Goal: Task Accomplishment & Management: Use online tool/utility

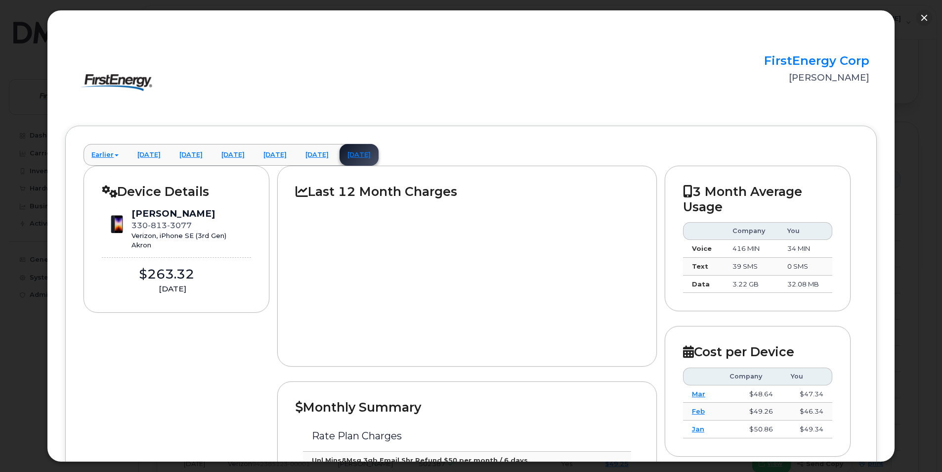
scroll to position [99, 0]
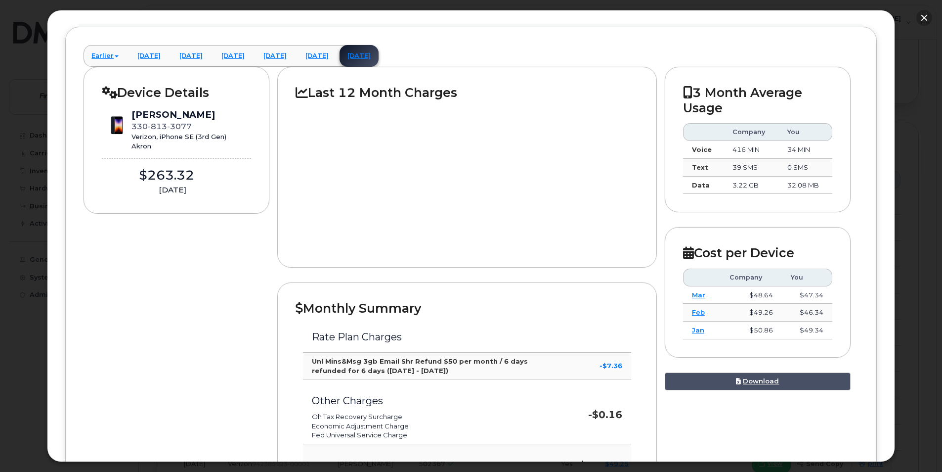
click at [927, 14] on button "button" at bounding box center [924, 18] width 16 height 16
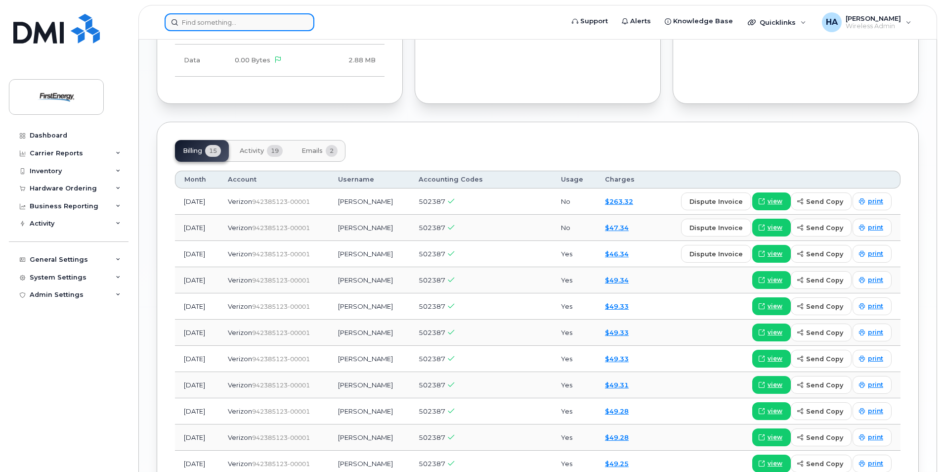
click at [199, 22] on input at bounding box center [240, 22] width 150 height 18
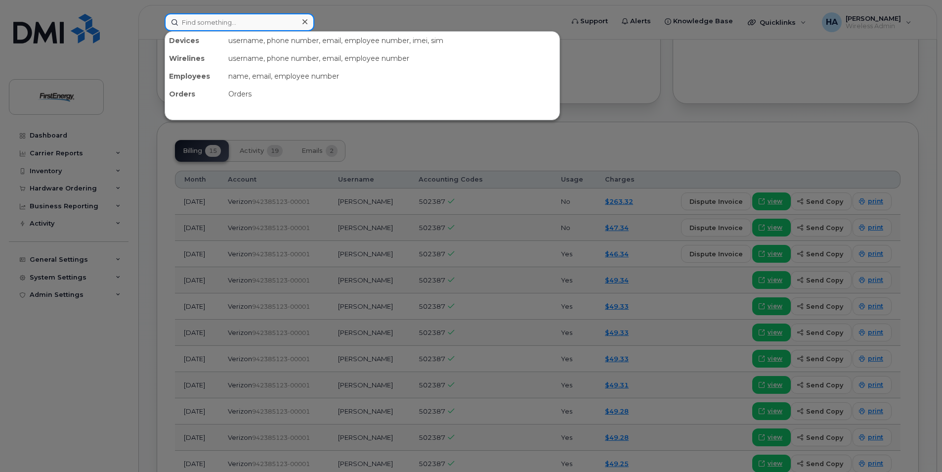
paste input "Sosko"
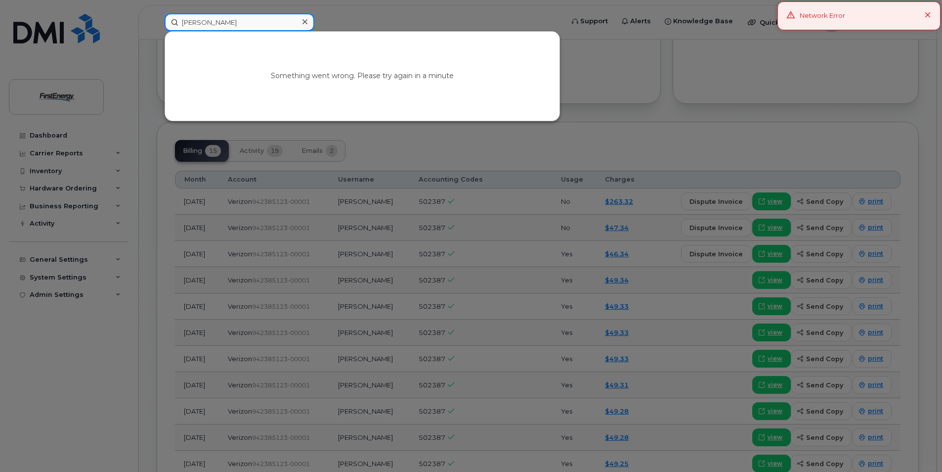
type input "Sosko"
click at [931, 14] on div "Network Error" at bounding box center [859, 15] width 163 height 29
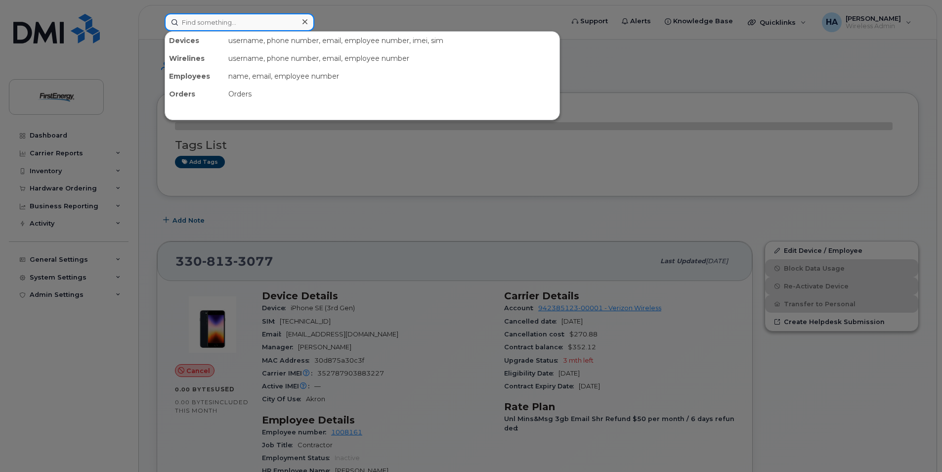
click at [254, 21] on input at bounding box center [240, 22] width 150 height 18
paste input "Sosko"
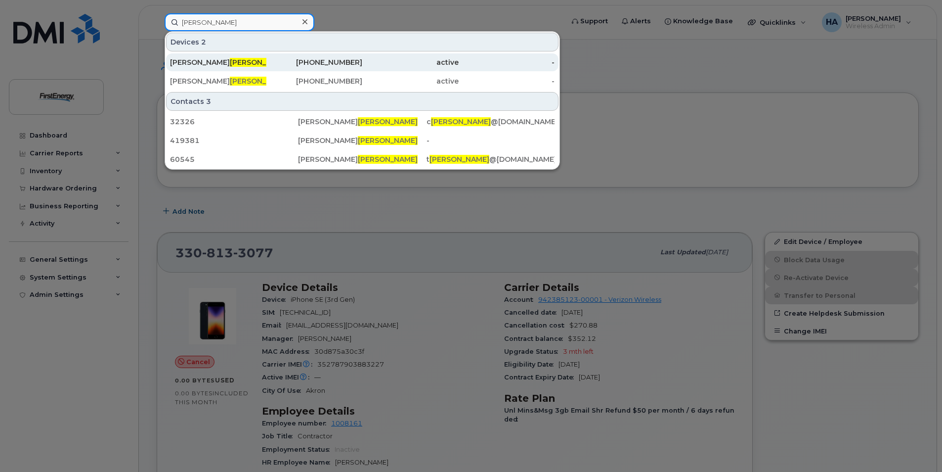
type input "Sosko"
click at [230, 59] on span "SOSKO" at bounding box center [260, 62] width 60 height 9
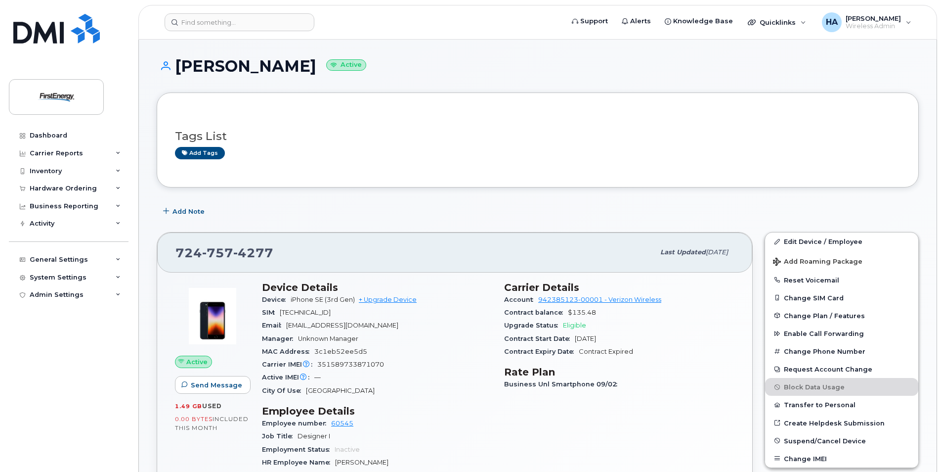
scroll to position [99, 0]
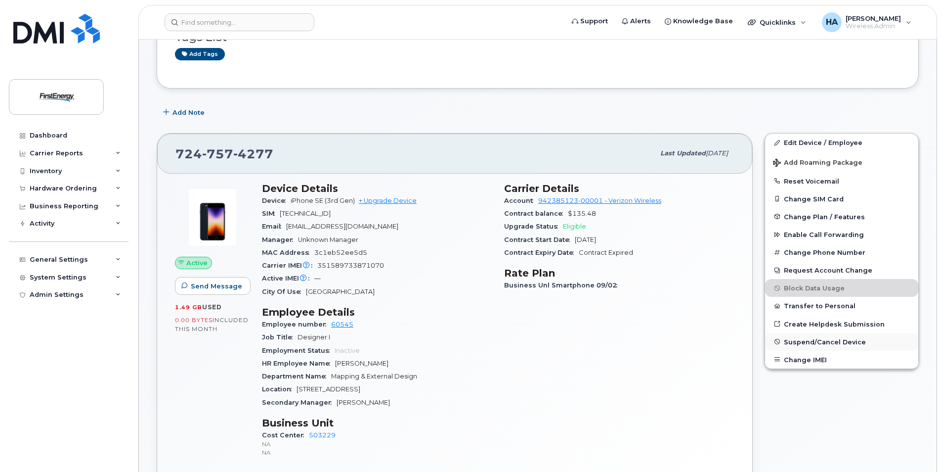
click at [819, 343] on span "Suspend/Cancel Device" at bounding box center [825, 341] width 82 height 7
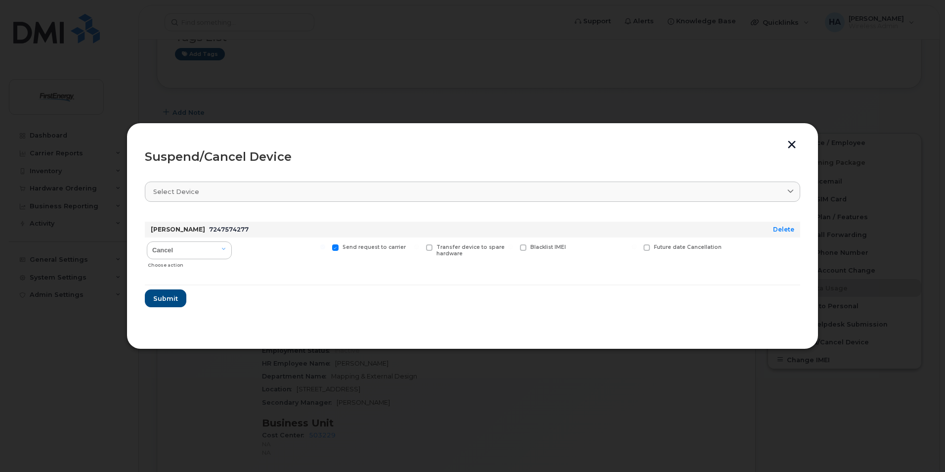
click at [796, 141] on button "button" at bounding box center [791, 145] width 15 height 10
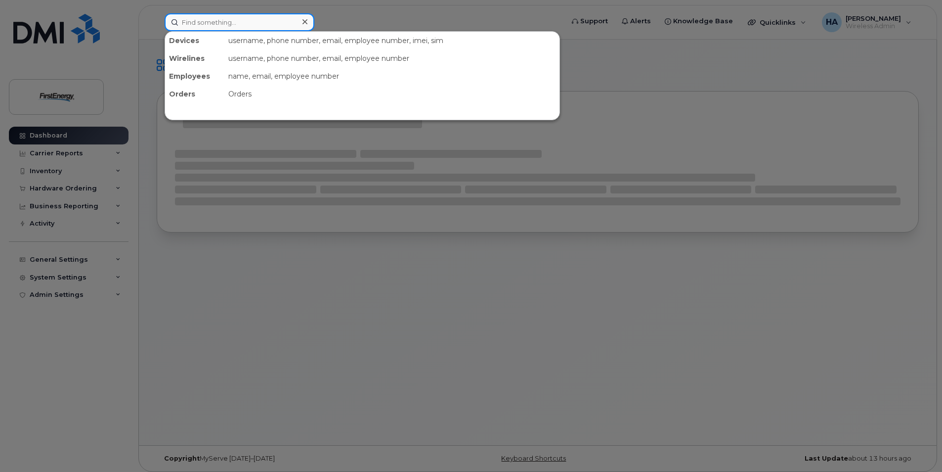
click at [275, 28] on input at bounding box center [240, 22] width 150 height 18
type input "[PERSON_NAME]"
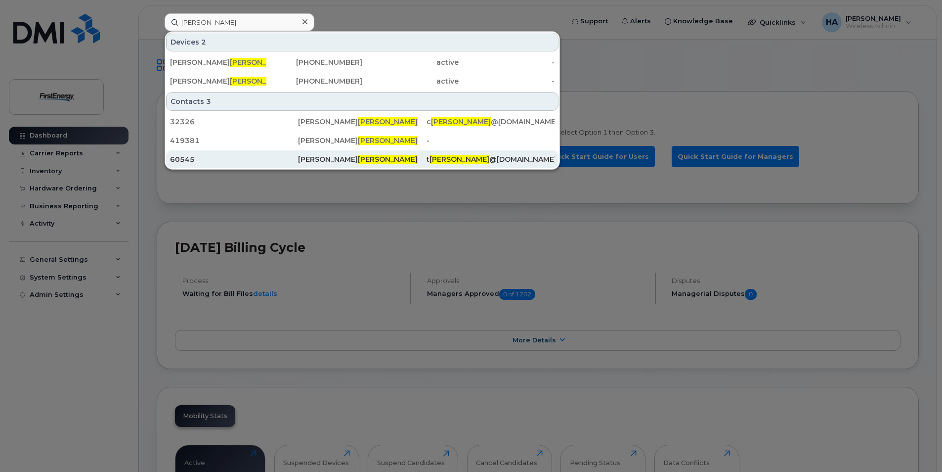
click at [358, 160] on span "Sosko" at bounding box center [388, 159] width 60 height 9
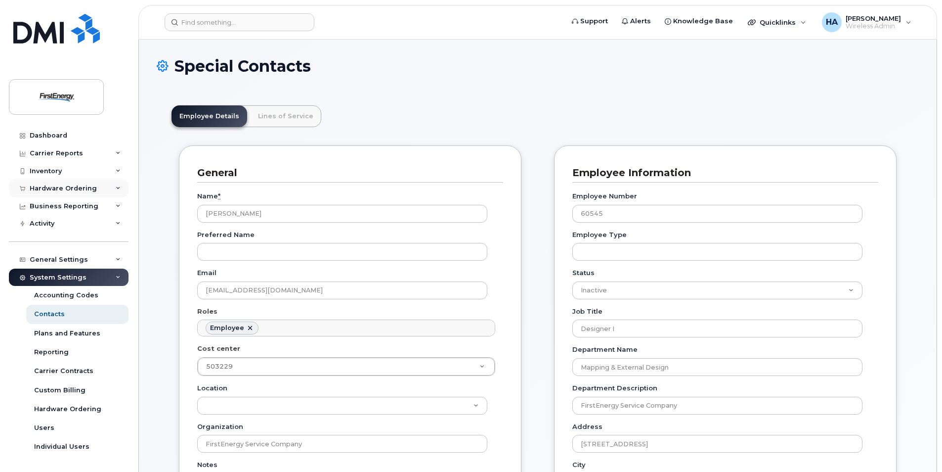
click at [115, 185] on div "Hardware Ordering" at bounding box center [69, 188] width 120 height 18
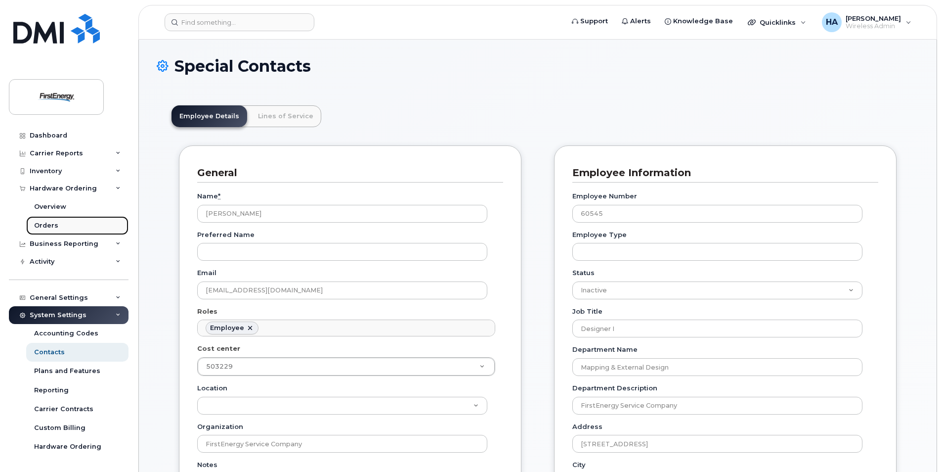
click at [43, 227] on div "Orders" at bounding box center [46, 225] width 24 height 9
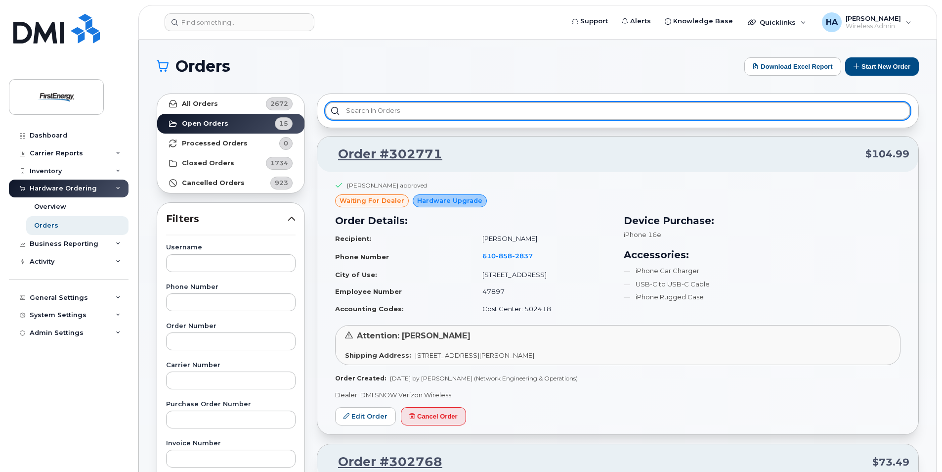
click at [382, 110] on input "text" at bounding box center [617, 111] width 585 height 18
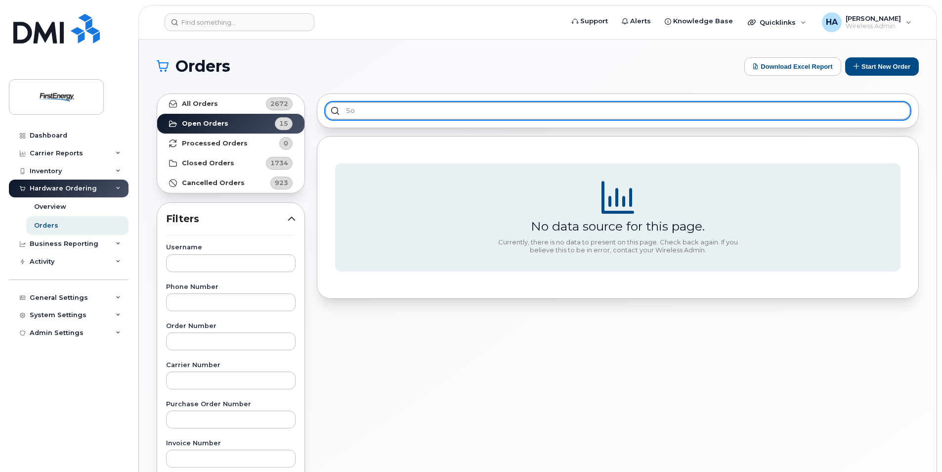
type input "s"
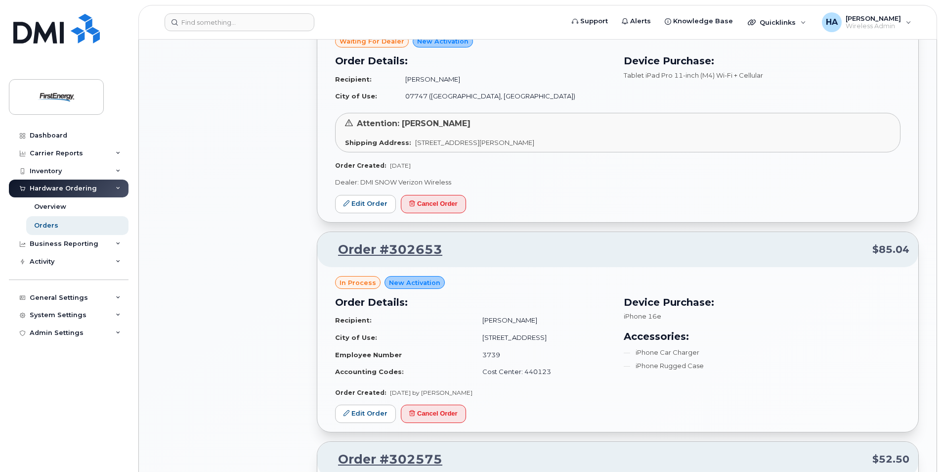
scroll to position [890, 0]
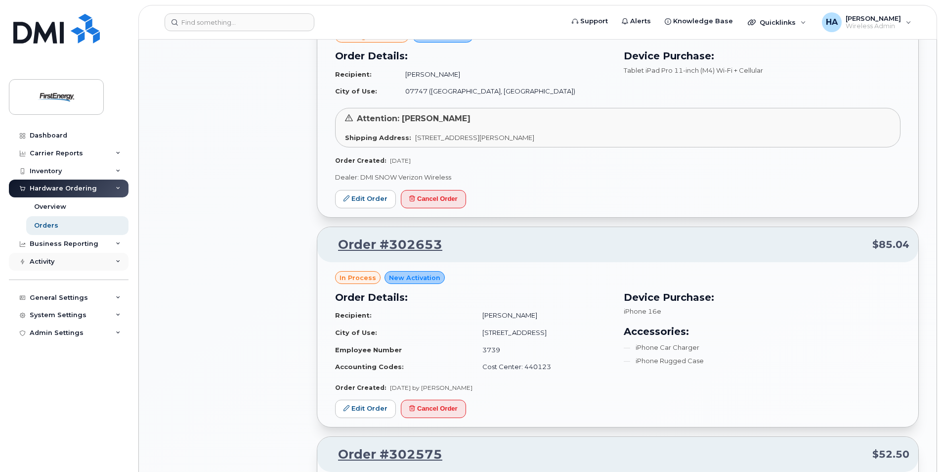
click at [125, 258] on div "Activity" at bounding box center [69, 262] width 120 height 18
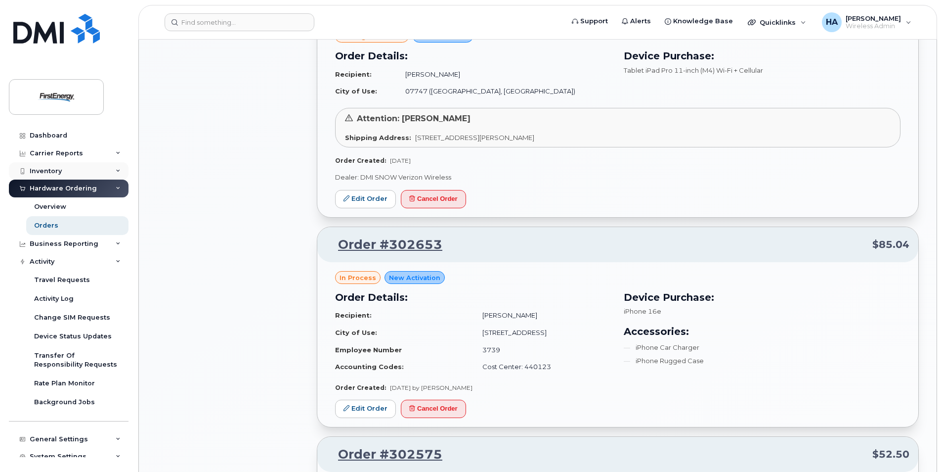
click at [114, 164] on div "Inventory" at bounding box center [69, 171] width 120 height 18
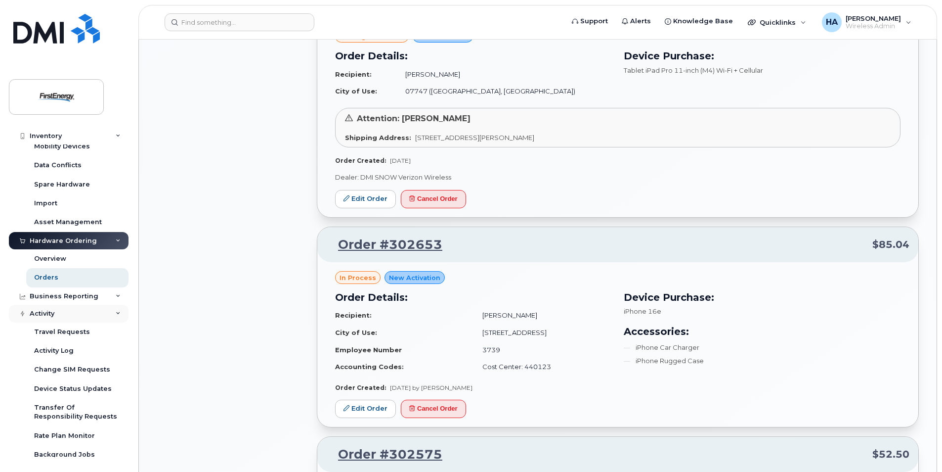
scroll to position [99, 0]
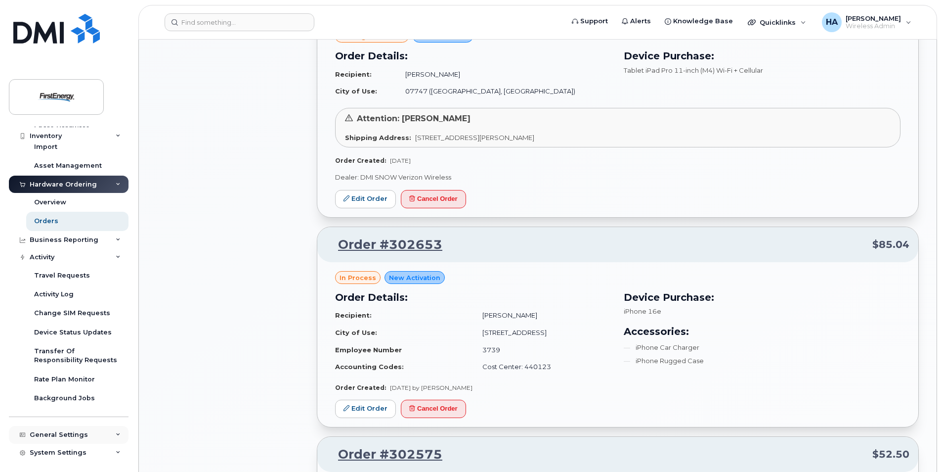
click at [116, 437] on div "General Settings" at bounding box center [69, 435] width 120 height 18
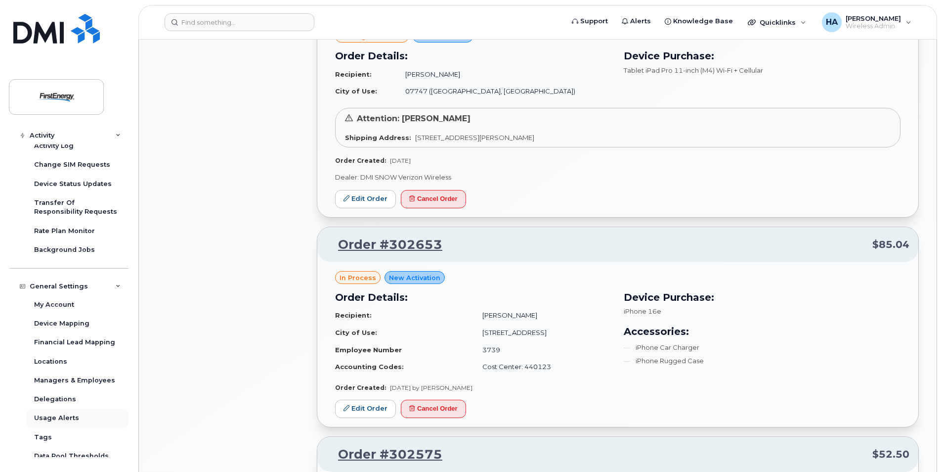
scroll to position [291, 0]
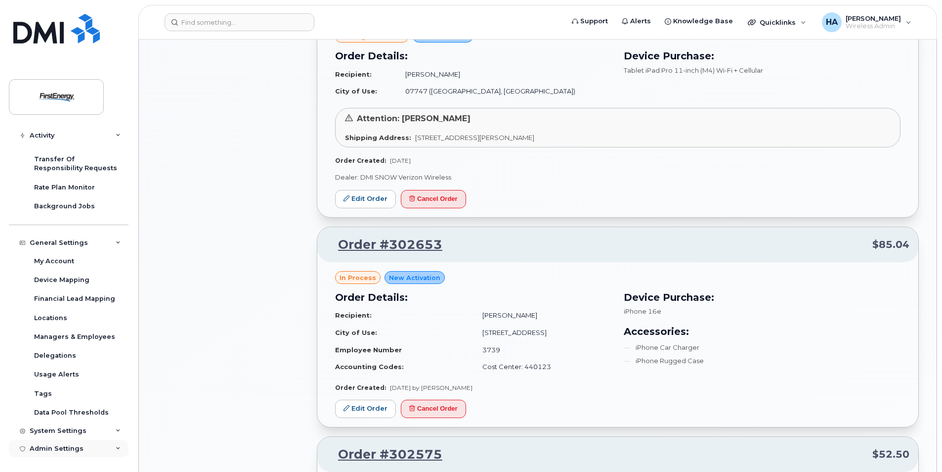
click at [112, 452] on div "Admin Settings" at bounding box center [69, 448] width 120 height 18
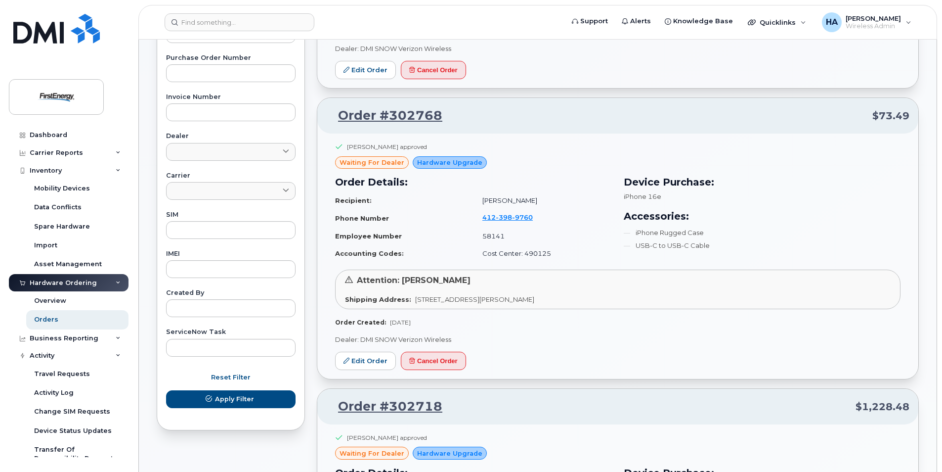
scroll to position [0, 0]
click at [264, 20] on input at bounding box center [240, 22] width 150 height 18
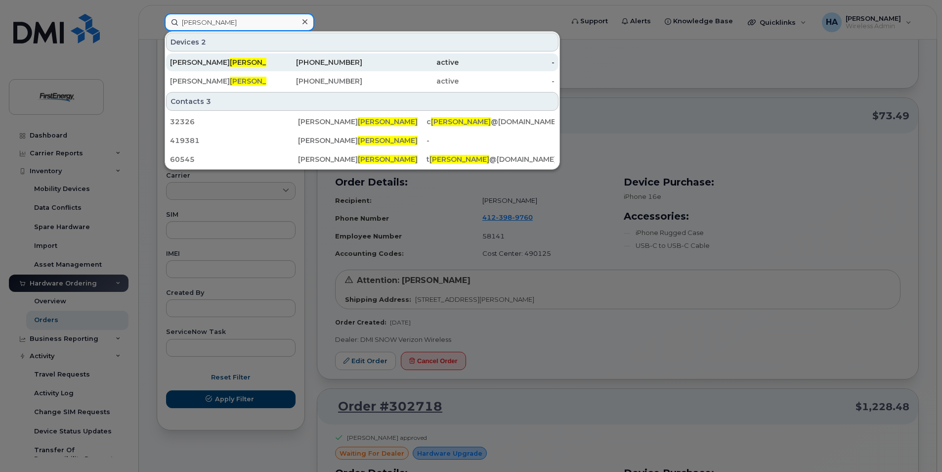
type input "sosko"
click at [230, 62] on span "SOSKO" at bounding box center [260, 62] width 60 height 9
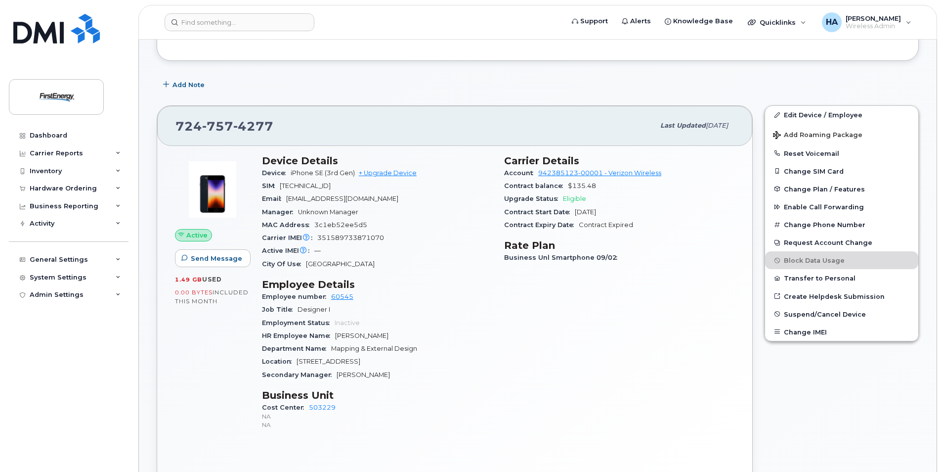
scroll to position [99, 0]
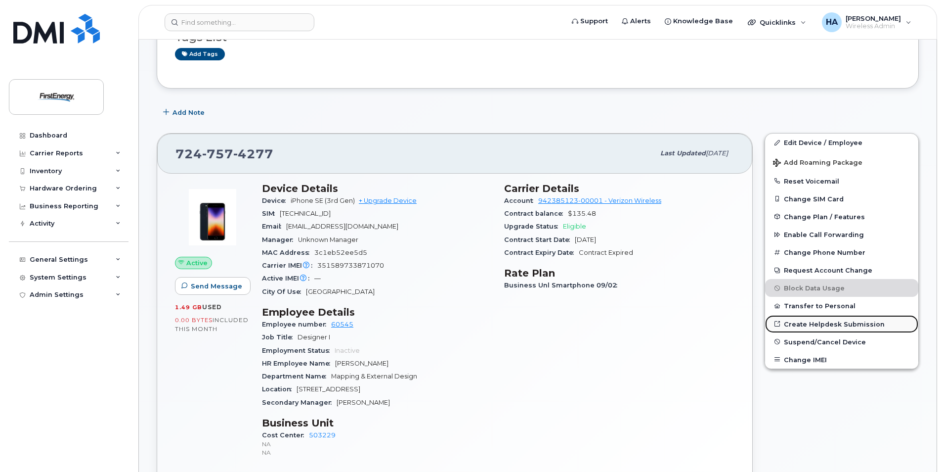
click at [812, 324] on link "Create Helpdesk Submission" at bounding box center [841, 324] width 153 height 18
